Goal: Complete application form: Complete application form

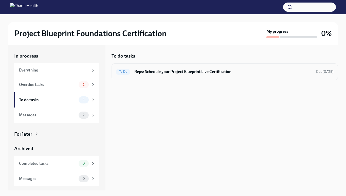
click at [151, 70] on h6 "Reps: Schedule your Project Blueprint Live Certification" at bounding box center [223, 72] width 178 height 6
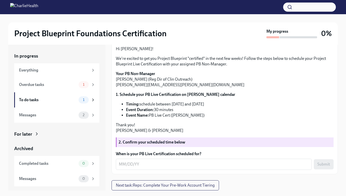
scroll to position [61, 0]
click at [120, 88] on p "Your PB Non-Manager [PERSON_NAME] (Reg Dir of Clin Outreach) [PERSON_NAME][EMAI…" at bounding box center [225, 79] width 218 height 17
drag, startPoint x: 198, startPoint y: 143, endPoint x: 149, endPoint y: 143, distance: 48.6
click at [149, 118] on li "Event Name: PB Live Cert ([PERSON_NAME])" at bounding box center [229, 115] width 207 height 6
copy li "PB Live Cert ([PERSON_NAME])"
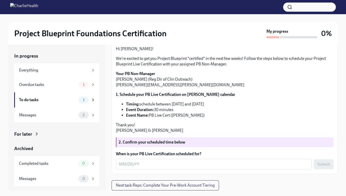
scroll to position [79, 0]
click at [159, 167] on textarea "When is your PB Live Certification scheduled for?" at bounding box center [214, 164] width 190 height 6
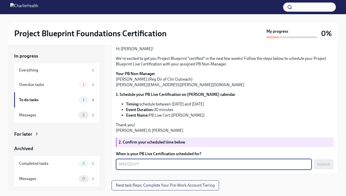
click at [159, 167] on textarea "When is your PB Live Certification scheduled for?" at bounding box center [214, 164] width 190 height 6
click at [259, 167] on textarea "When is your PB Live Certification scheduled for?" at bounding box center [214, 164] width 190 height 6
type textarea "1"
type textarea "9/30"
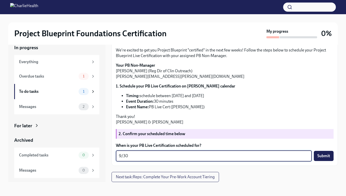
scroll to position [9, 0]
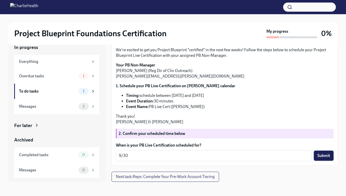
click at [317, 156] on span "Submit" at bounding box center [323, 155] width 13 height 5
